Goal: Transaction & Acquisition: Obtain resource

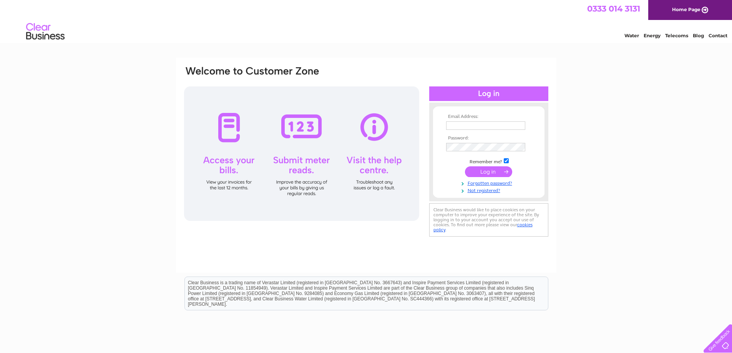
type input "[EMAIL_ADDRESS][DOMAIN_NAME]"
click at [499, 172] on input "submit" at bounding box center [488, 171] width 47 height 11
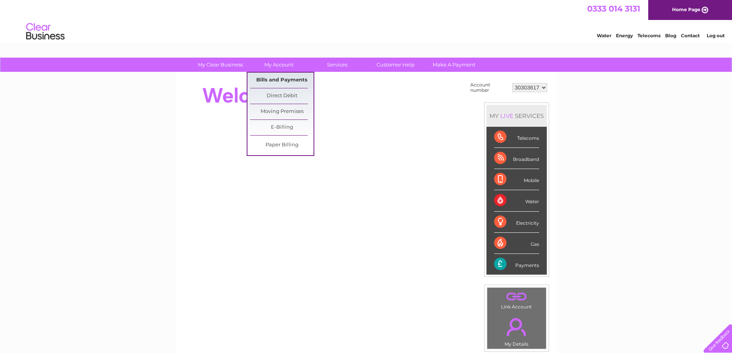
click at [287, 82] on link "Bills and Payments" at bounding box center [281, 80] width 63 height 15
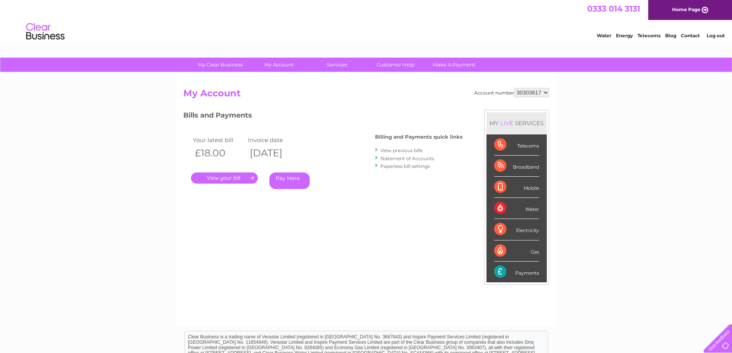
click at [254, 177] on link "." at bounding box center [224, 177] width 67 height 11
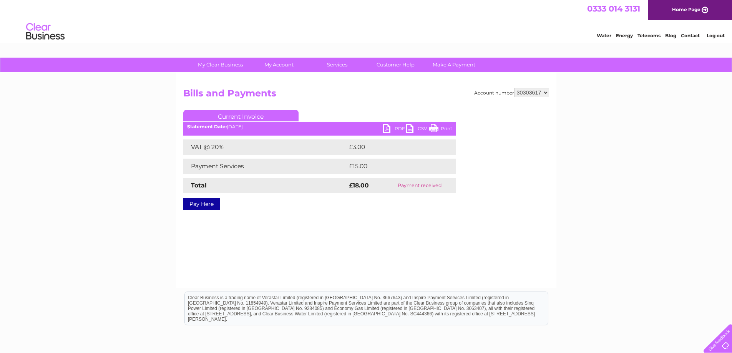
drag, startPoint x: 434, startPoint y: 128, endPoint x: 567, endPoint y: 16, distance: 174.0
click at [434, 128] on link "Print" at bounding box center [440, 129] width 23 height 11
click at [267, 115] on link "Current Invoice" at bounding box center [240, 116] width 115 height 12
click at [246, 125] on div "Statement Date: 31/08/2025" at bounding box center [319, 126] width 273 height 5
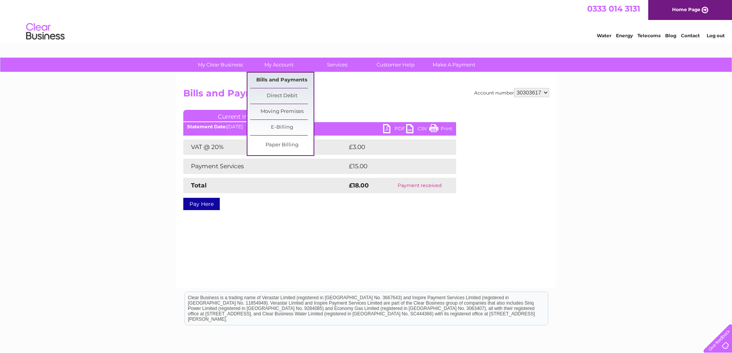
click at [297, 82] on link "Bills and Payments" at bounding box center [281, 80] width 63 height 15
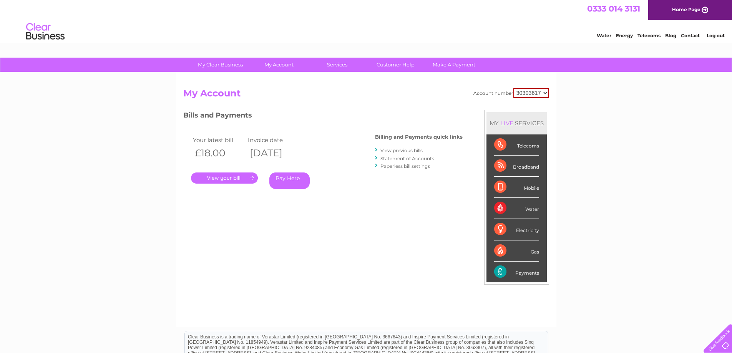
click at [416, 151] on link "View previous bills" at bounding box center [401, 151] width 42 height 6
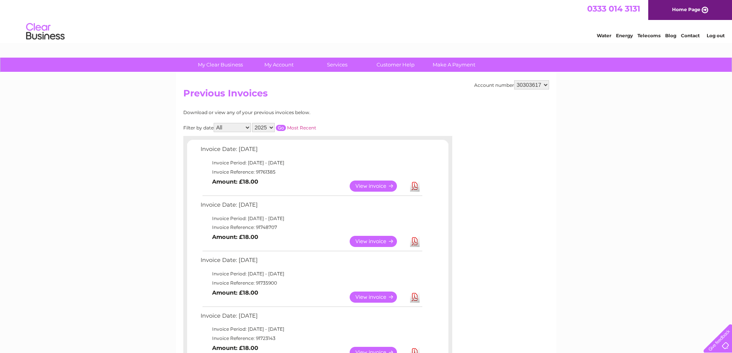
click at [418, 247] on link "Download" at bounding box center [415, 241] width 10 height 11
click at [415, 297] on link "Download" at bounding box center [415, 297] width 10 height 11
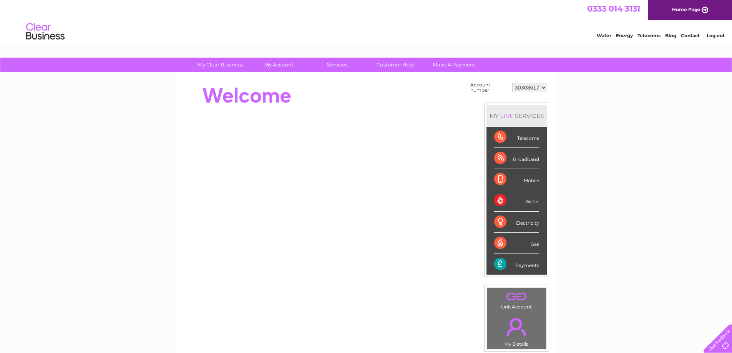
click at [719, 38] on link "Log out" at bounding box center [715, 36] width 18 height 6
